Goal: Task Accomplishment & Management: Complete application form

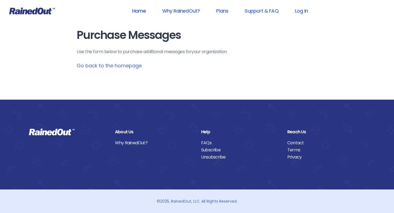
click at [139, 9] on link "Home" at bounding box center [139, 11] width 28 height 12
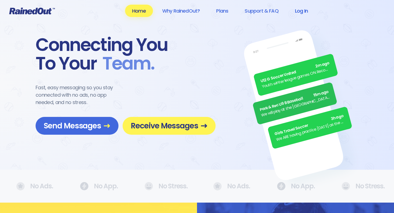
click at [298, 12] on link "Log In" at bounding box center [301, 11] width 27 height 12
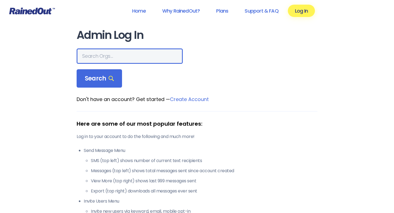
click at [106, 57] on input "text" at bounding box center [130, 55] width 106 height 15
type input "USTA [US_STATE][GEOGRAPHIC_DATA]"
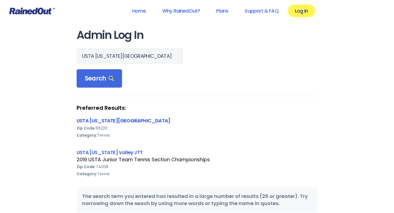
click at [89, 123] on link "USTA [US_STATE][GEOGRAPHIC_DATA]" at bounding box center [124, 120] width 94 height 7
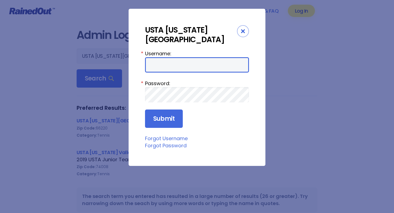
click at [160, 57] on input "Username:" at bounding box center [197, 64] width 104 height 15
type input "ustamv"
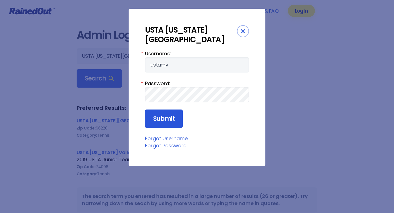
click at [169, 109] on input "Submit" at bounding box center [164, 118] width 38 height 19
